Goal: Information Seeking & Learning: Stay updated

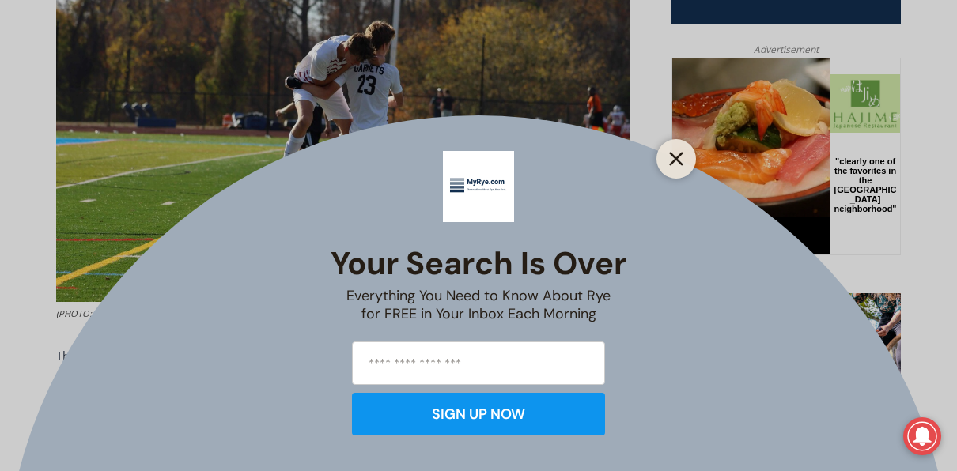
click at [676, 162] on icon "Close" at bounding box center [676, 159] width 14 height 14
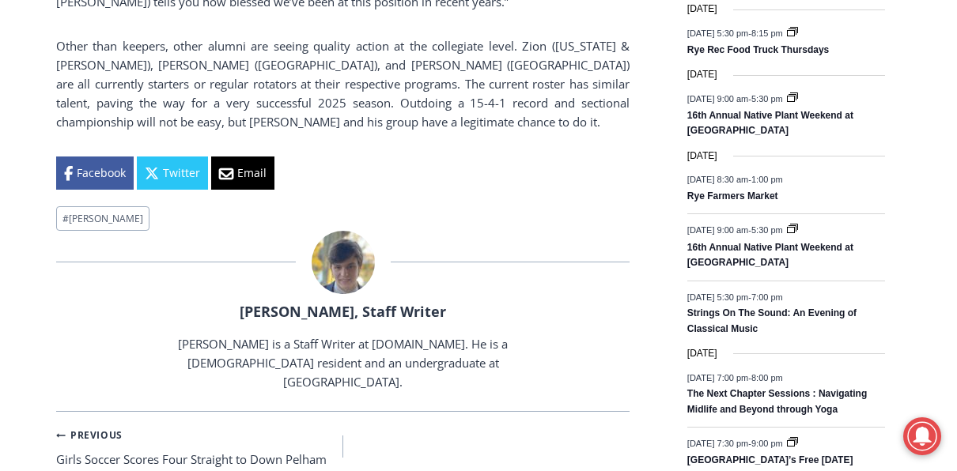
scroll to position [2107, 0]
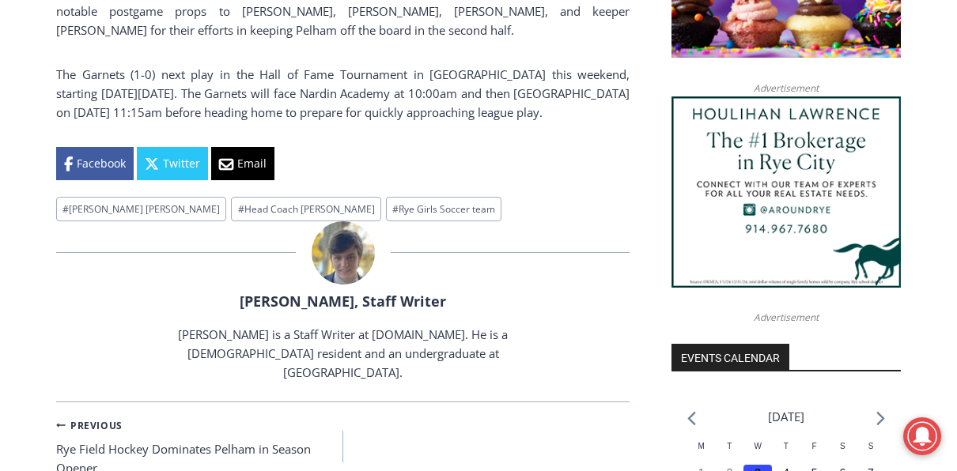
scroll to position [1455, 0]
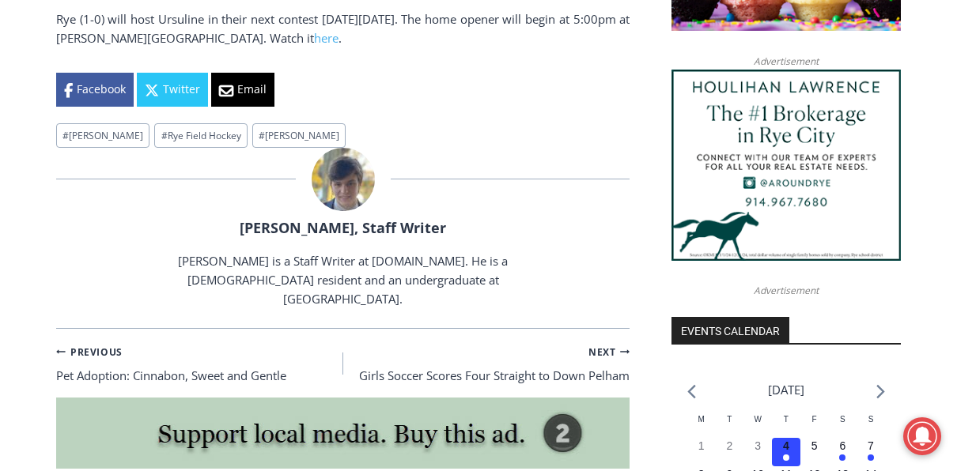
scroll to position [1613, 0]
